Goal: Information Seeking & Learning: Learn about a topic

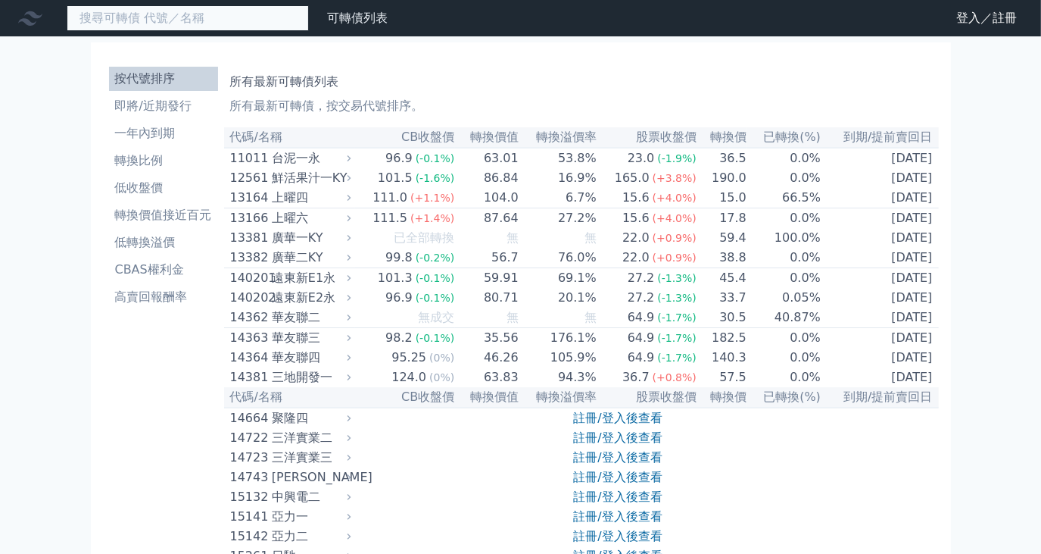
click at [154, 29] on input at bounding box center [188, 18] width 242 height 26
type input "ㄉ"
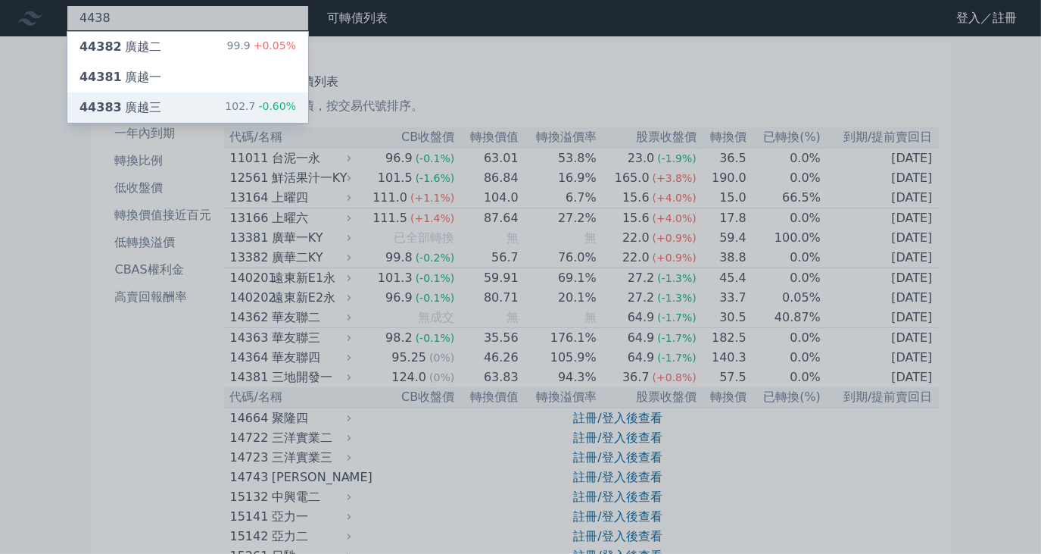
type input "4438"
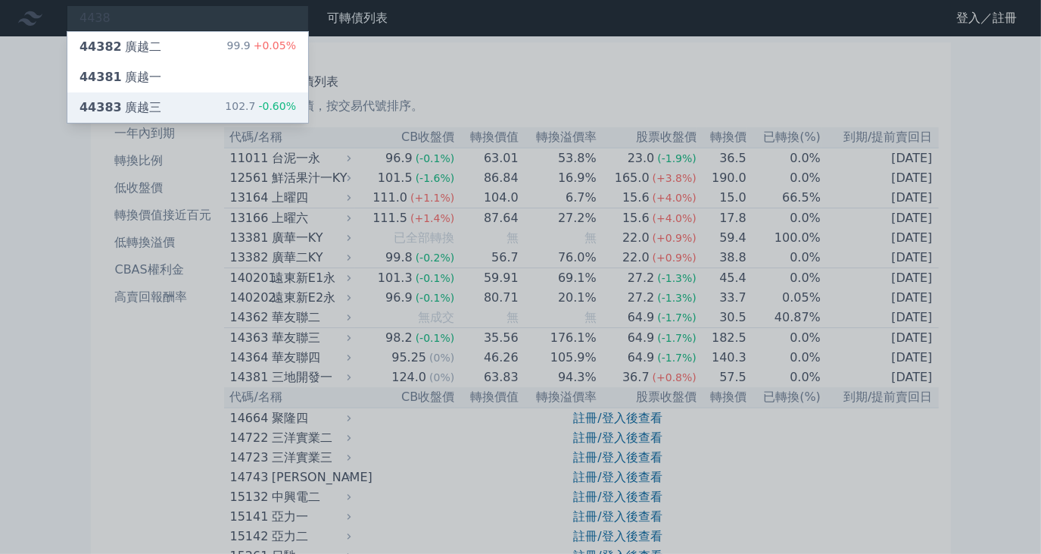
click at [158, 114] on div "44383 廣越三 102.7 -0.60%" at bounding box center [187, 107] width 241 height 30
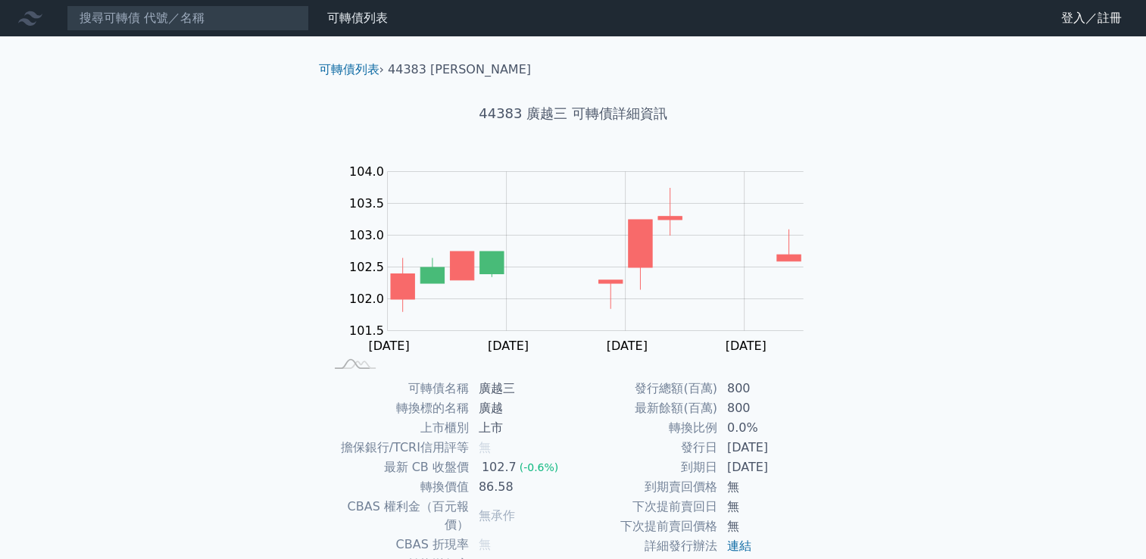
click at [198, 33] on nav "可轉債列表 財務數據 可轉債列表 財務數據 登入／註冊 登入／註冊" at bounding box center [573, 18] width 1146 height 36
click at [195, 27] on input "1" at bounding box center [188, 18] width 242 height 26
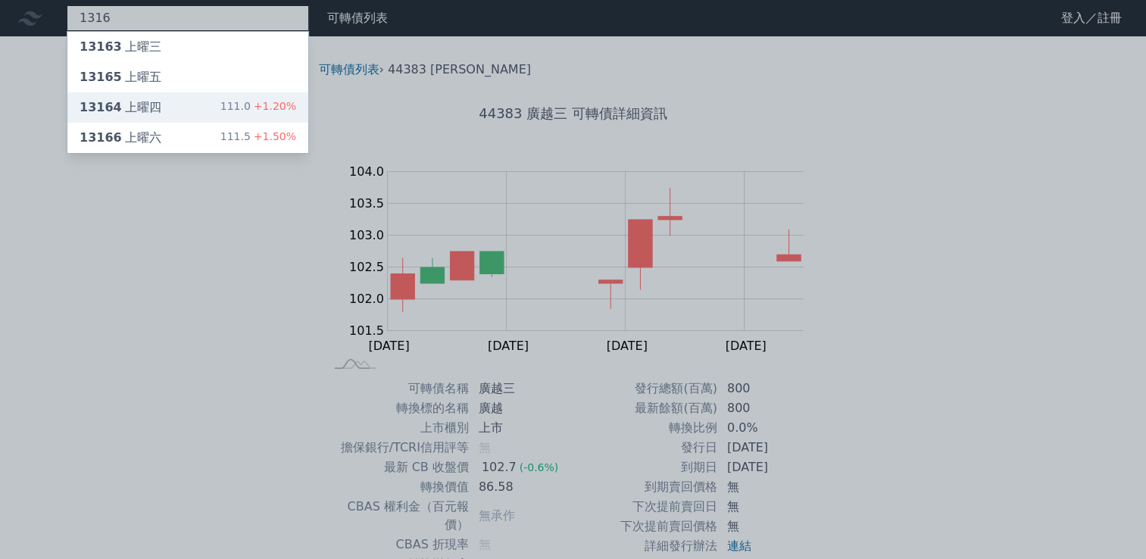
type input "1316"
click at [188, 111] on div "13164 上曜四 111.0 +1.20%" at bounding box center [187, 107] width 241 height 30
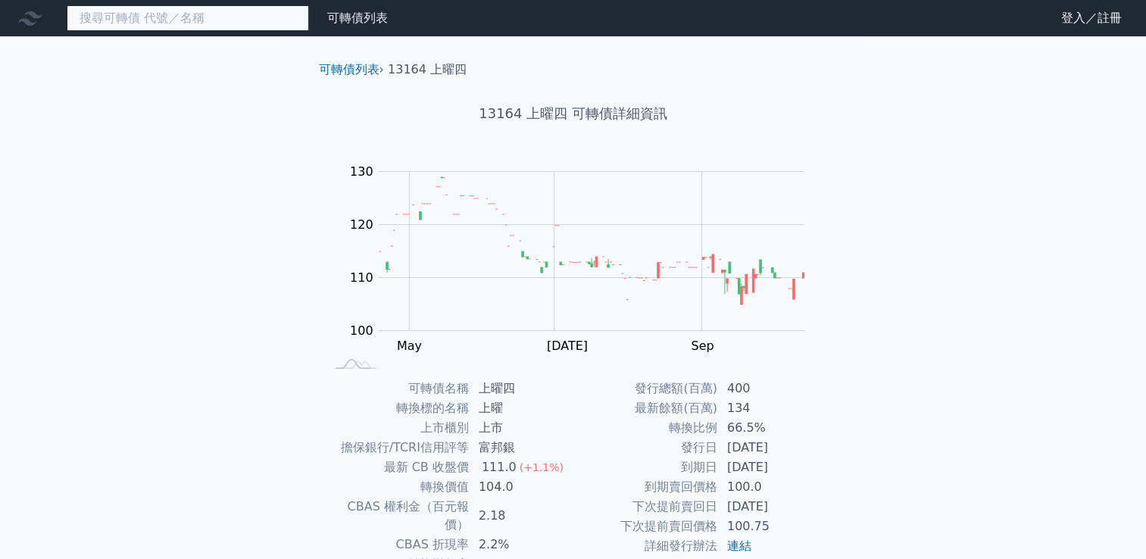
click at [180, 5] on input at bounding box center [188, 18] width 242 height 26
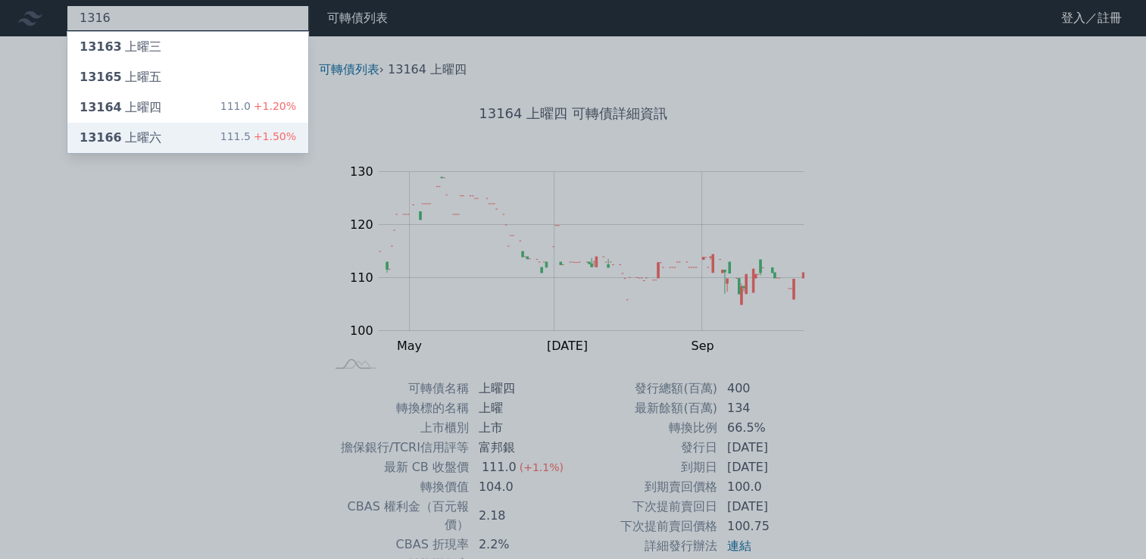
type input "1316"
click at [167, 139] on div "13166 上曜六 111.5 +1.50%" at bounding box center [187, 138] width 241 height 30
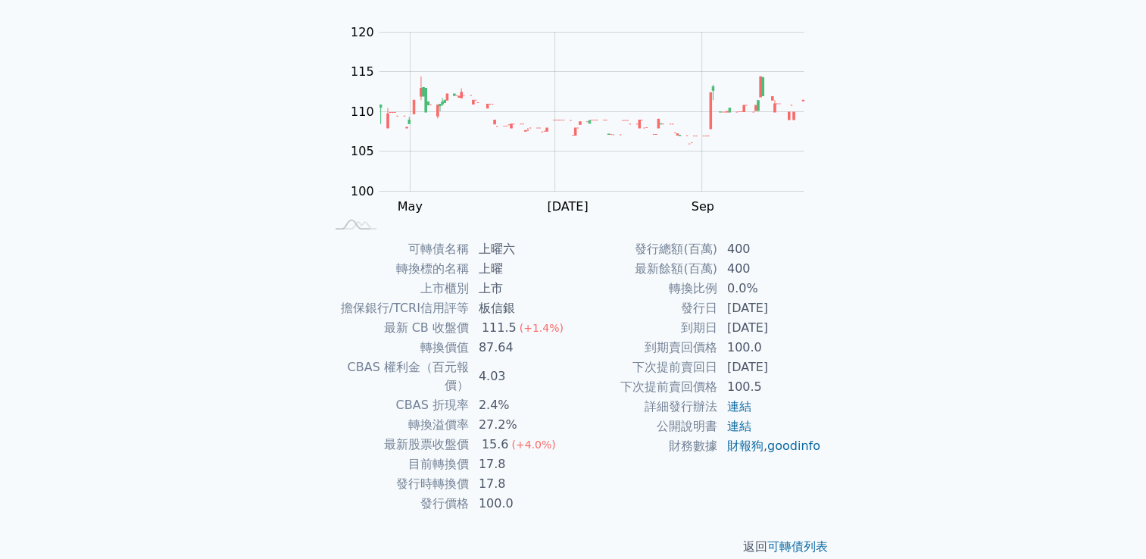
scroll to position [142, 0]
